Goal: Transaction & Acquisition: Purchase product/service

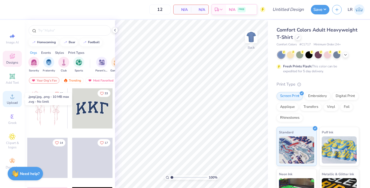
click at [13, 96] on icon at bounding box center [12, 96] width 7 height 7
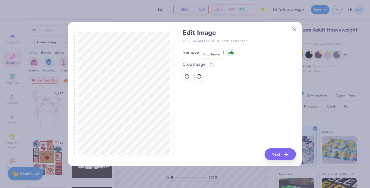
click at [212, 62] on span at bounding box center [211, 64] width 5 height 7
click at [219, 65] on button at bounding box center [221, 64] width 6 height 6
click at [232, 52] on image at bounding box center [231, 53] width 6 height 6
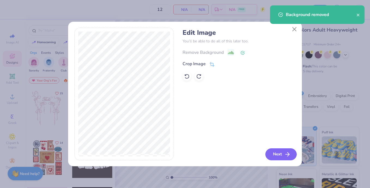
click at [277, 157] on button "Next" at bounding box center [280, 155] width 31 height 12
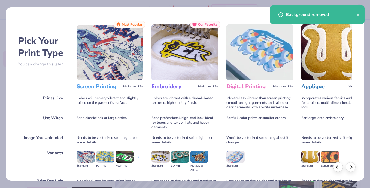
scroll to position [56, 0]
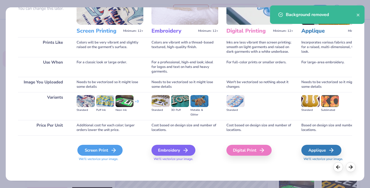
click at [96, 153] on div "Screen Print" at bounding box center [99, 150] width 45 height 11
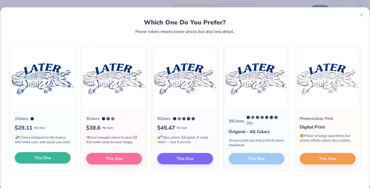
click at [45, 161] on span "This One" at bounding box center [42, 158] width 17 height 6
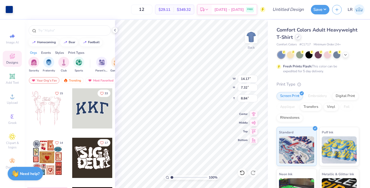
click at [298, 36] on icon at bounding box center [297, 37] width 3 height 3
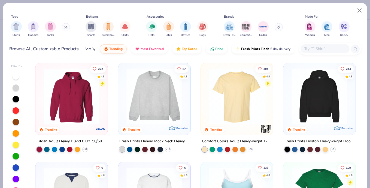
click at [307, 50] on input "text" at bounding box center [325, 49] width 42 height 6
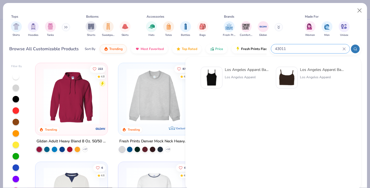
type input "43011"
click at [221, 79] on div at bounding box center [212, 78] width 22 height 22
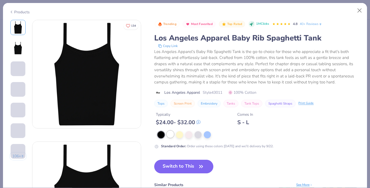
click at [172, 135] on div at bounding box center [170, 134] width 7 height 7
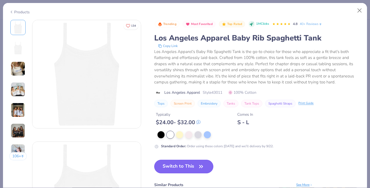
click at [179, 163] on button "Switch to This" at bounding box center [183, 167] width 59 height 14
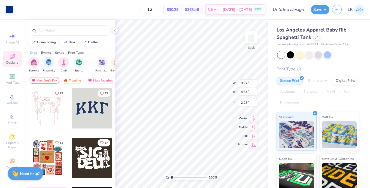
type input "7.66"
type input "3.96"
type input "1.90"
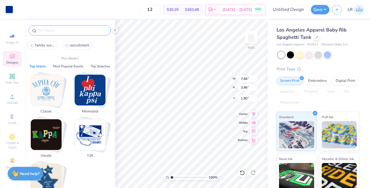
click at [51, 30] on input "text" at bounding box center [73, 30] width 70 height 5
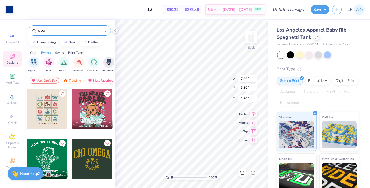
scroll to position [0, 158]
type input "crown"
click at [92, 63] on img "filter for Greek Week" at bounding box center [93, 62] width 6 height 6
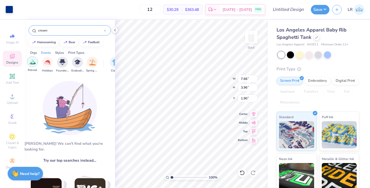
scroll to position [0, 259]
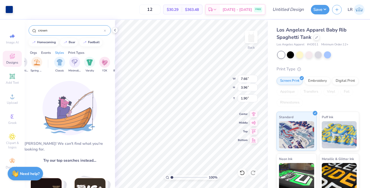
drag, startPoint x: 51, startPoint y: 32, endPoint x: 20, endPoint y: 29, distance: 30.7
click at [20, 29] on div "Art colors 12 $30.29 Per Item $363.48 Total Est. Delivery [DATE] - [DATE] FREE …" at bounding box center [185, 94] width 370 height 188
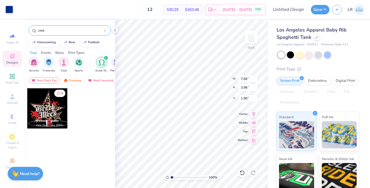
click at [106, 59] on icon "filter for Greek Week" at bounding box center [106, 58] width 2 height 2
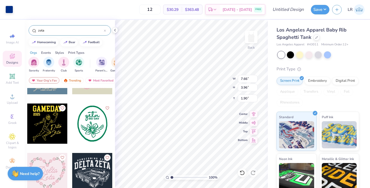
scroll to position [508, 0]
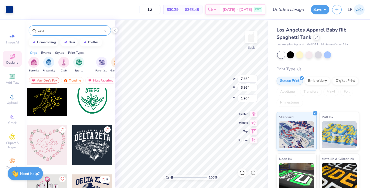
click at [68, 31] on input "zeta" at bounding box center [71, 30] width 66 height 5
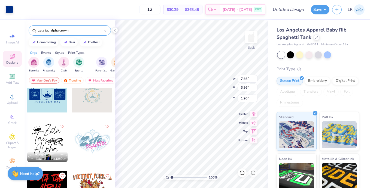
scroll to position [59, 0]
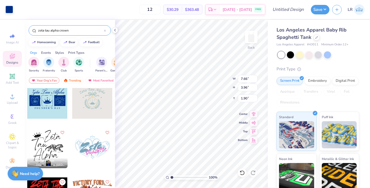
type input "zeta tau alpha crown"
click at [43, 133] on div at bounding box center [47, 148] width 40 height 40
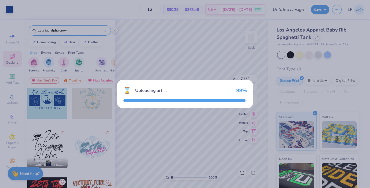
type input "6.51"
type input "4.74"
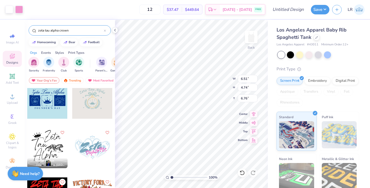
type input "6.70"
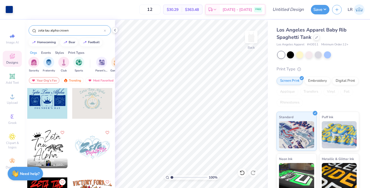
click at [46, 143] on div at bounding box center [47, 148] width 40 height 40
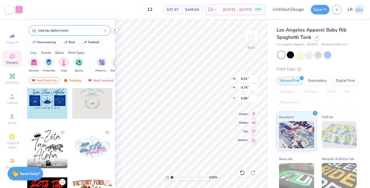
type input "5.86"
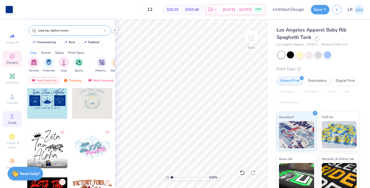
click at [11, 120] on icon at bounding box center [12, 117] width 7 height 7
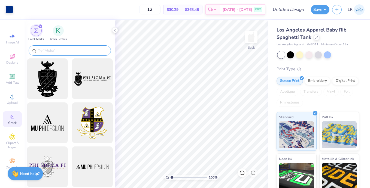
click at [45, 49] on input "text" at bounding box center [73, 50] width 70 height 5
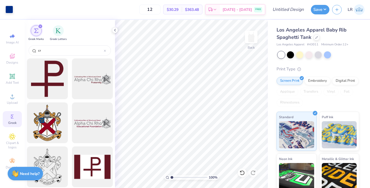
type input "c"
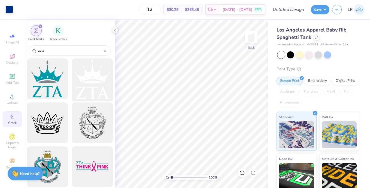
type input "zeta"
click at [84, 90] on div at bounding box center [92, 79] width 45 height 45
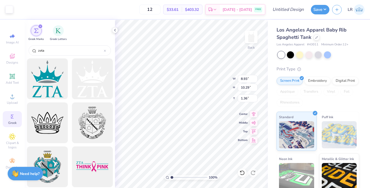
type input "2.21"
click at [9, 11] on div at bounding box center [9, 9] width 8 height 8
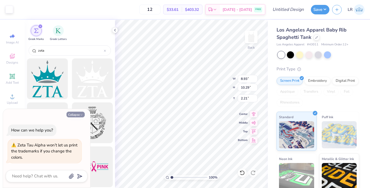
click at [71, 112] on button "Collapse" at bounding box center [75, 115] width 18 height 6
type textarea "x"
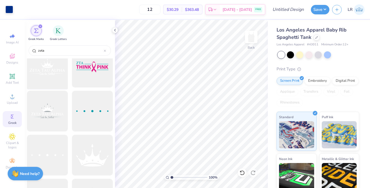
scroll to position [145, 0]
click at [82, 162] on div at bounding box center [92, 154] width 45 height 45
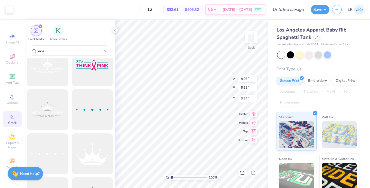
type input "3.47"
type input "2.45"
type input "3.08"
type input "2.60"
type input "3.49"
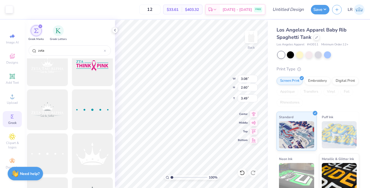
type input "1.91"
type input "1.61"
type input "1.33"
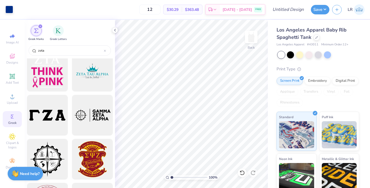
scroll to position [686, 0]
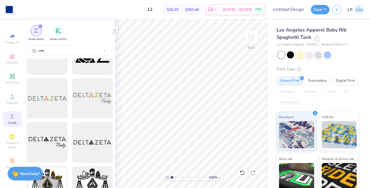
click at [39, 27] on div "filter for Greek Marks" at bounding box center [40, 26] width 5 height 5
click at [11, 135] on icon at bounding box center [12, 137] width 6 height 7
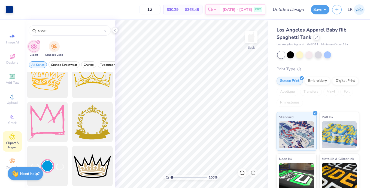
scroll to position [0, 0]
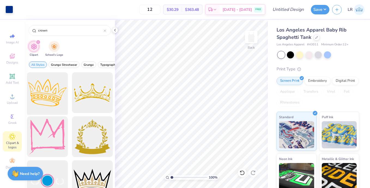
type input "crown"
click at [51, 102] on div at bounding box center [47, 93] width 45 height 45
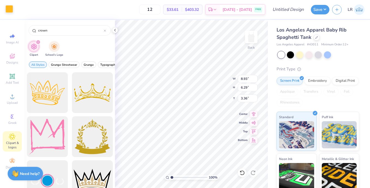
click at [9, 7] on div at bounding box center [9, 9] width 8 height 8
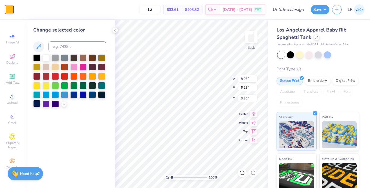
click at [33, 105] on div at bounding box center [36, 103] width 7 height 7
click at [93, 94] on div at bounding box center [92, 94] width 7 height 7
type input "4.43"
type input "3.12"
type input "4.29"
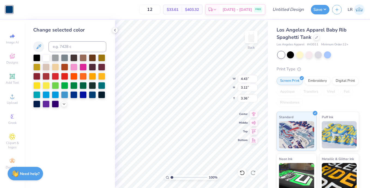
type input "3.29"
type input "3.38"
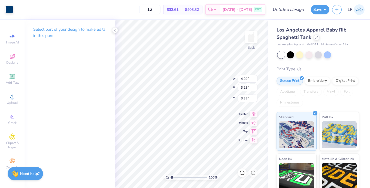
type input "1.44"
type input "1.10"
type input "1.68"
type input "1.45"
type input "1.20"
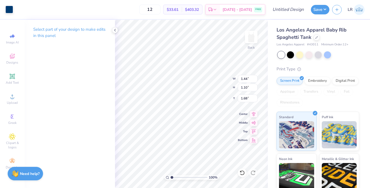
type input "1.61"
type input "1.14"
type input "0.94"
type input "1.90"
click at [117, 32] on div at bounding box center [115, 30] width 6 height 6
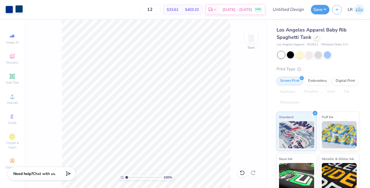
click at [22, 10] on div at bounding box center [19, 9] width 8 height 8
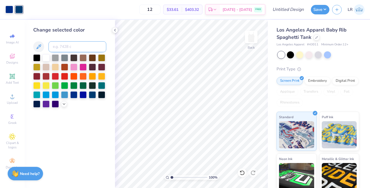
click at [62, 50] on input at bounding box center [77, 46] width 58 height 11
type input "287"
